Goal: Information Seeking & Learning: Learn about a topic

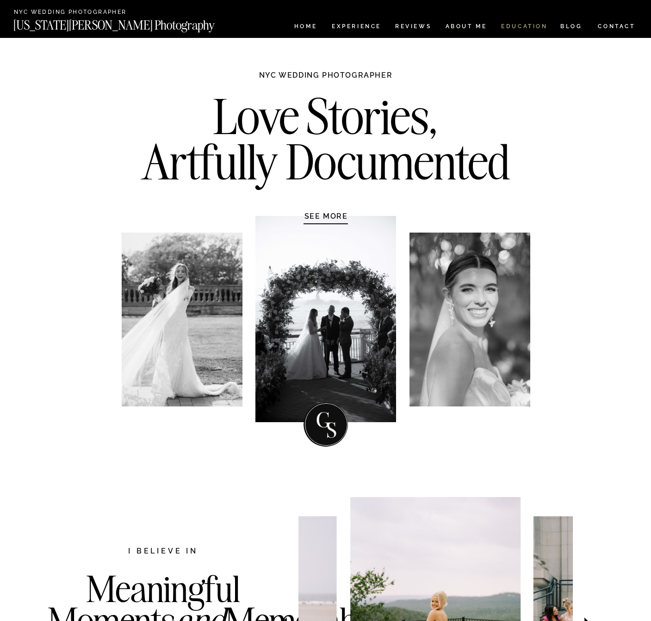
click at [520, 24] on nav "EDUCATION" at bounding box center [524, 28] width 49 height 8
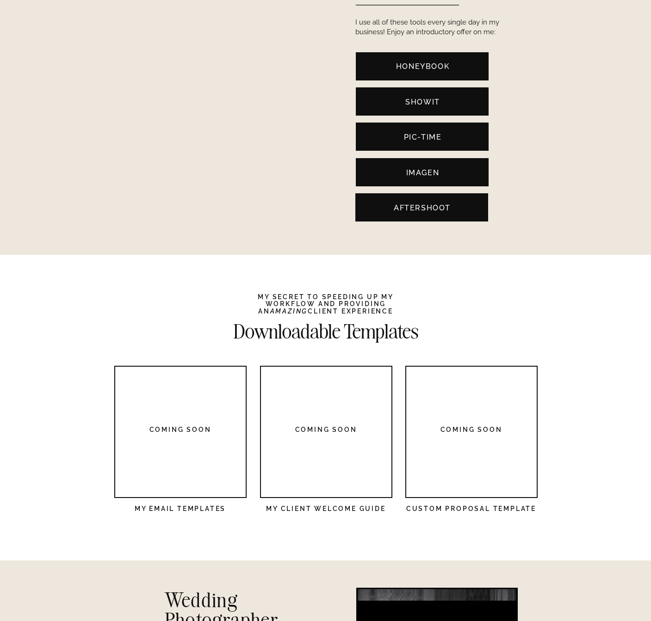
scroll to position [2026, 0]
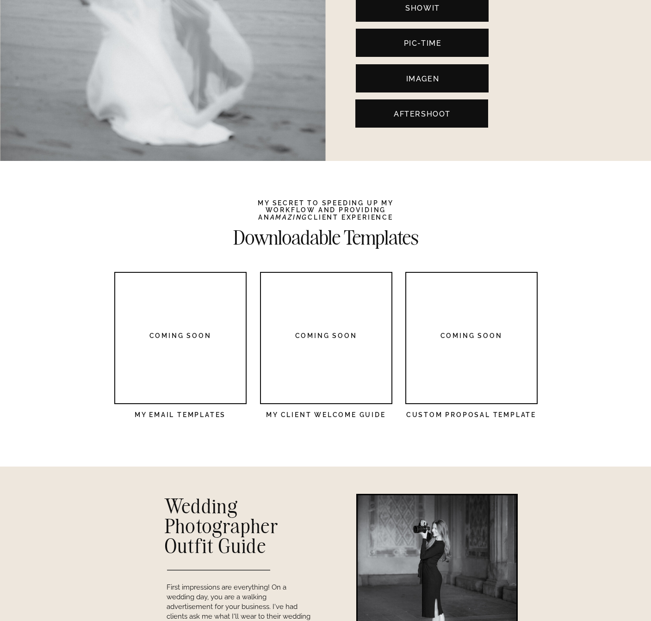
click at [189, 341] on nav "COMING SOON" at bounding box center [180, 346] width 132 height 27
